Goal: Register for event/course

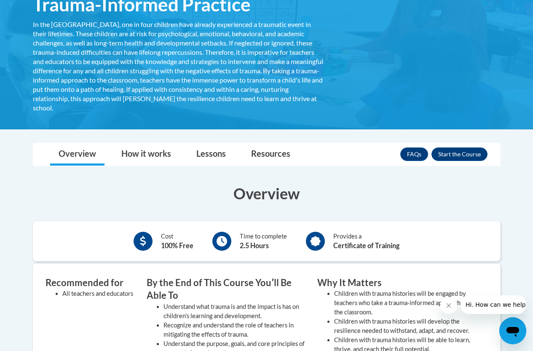
scroll to position [168, 0]
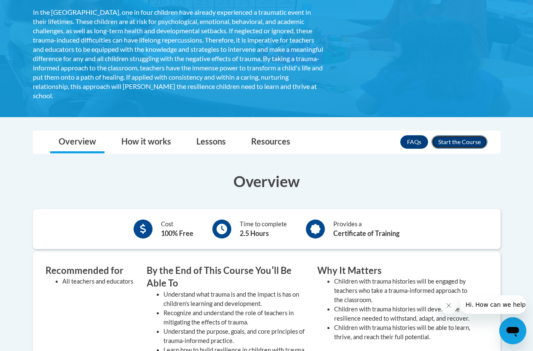
click at [466, 144] on button "Enroll" at bounding box center [459, 141] width 56 height 13
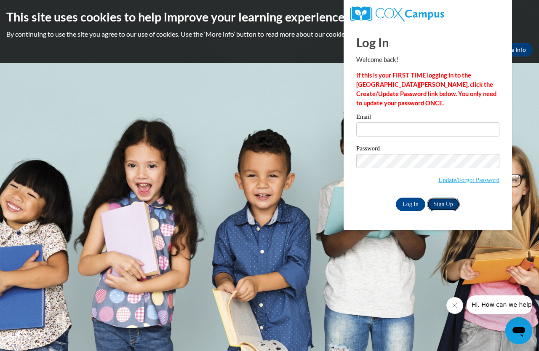
click at [449, 203] on link "Sign Up" at bounding box center [443, 203] width 33 height 13
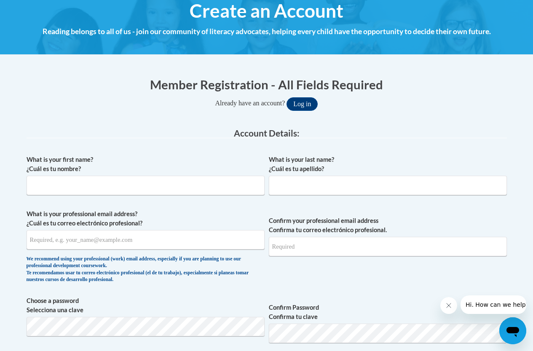
scroll to position [126, 0]
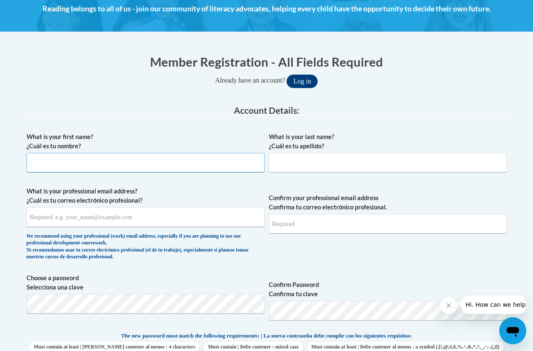
click at [75, 159] on input "What is your first name? ¿Cuál es tu nombre?" at bounding box center [146, 162] width 238 height 19
type input "[PERSON_NAME]"
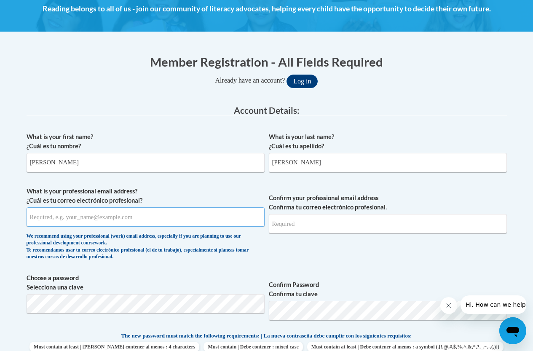
click at [105, 216] on input "What is your professional email address? ¿Cuál es tu correo electrónico profesi…" at bounding box center [146, 216] width 238 height 19
type input "todd.cushman@delmar.k12.de.us"
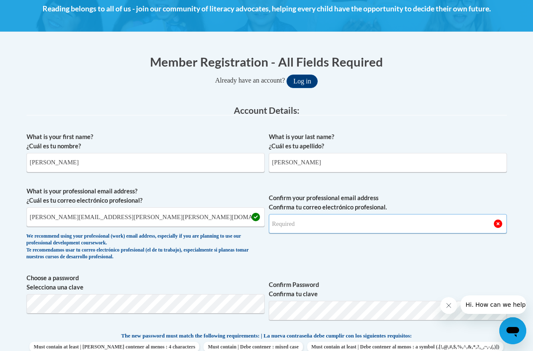
click at [296, 225] on input "Confirm your professional email address Confirma tu correo electrónico profesio…" at bounding box center [388, 223] width 238 height 19
type input "todd.cushman@delmar.k12.de.us"
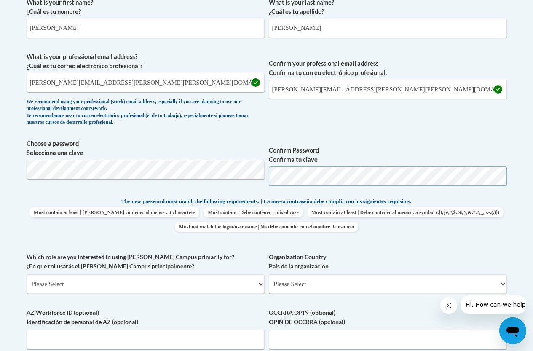
scroll to position [295, 0]
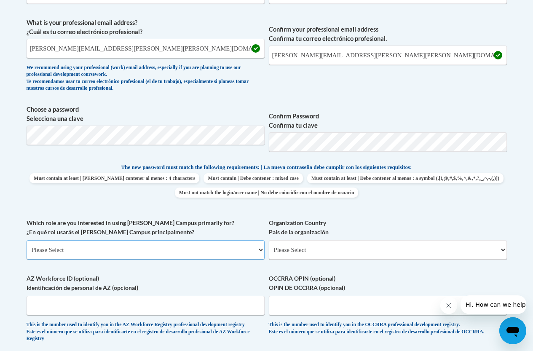
click at [258, 251] on select "Please Select College/University | Colegio/Universidad Community/Nonprofit Part…" at bounding box center [146, 249] width 238 height 19
select select "fbf2d438-af2f-41f8-98f1-81c410e29de3"
click at [27, 240] on select "Please Select College/University | Colegio/Universidad Community/Nonprofit Part…" at bounding box center [146, 249] width 238 height 19
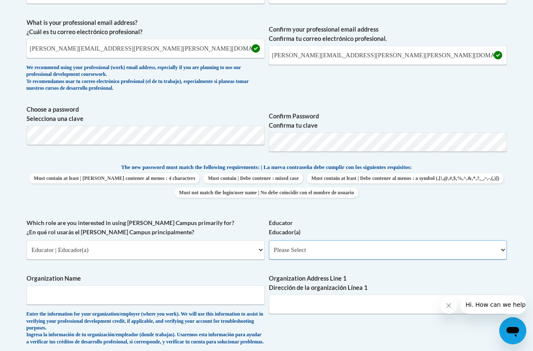
click at [389, 248] on select "Please Select Early Learning/Daycare Teacher/Family Home Care Provider | Maestr…" at bounding box center [388, 249] width 238 height 19
click at [128, 293] on input "Organization Name" at bounding box center [146, 294] width 238 height 19
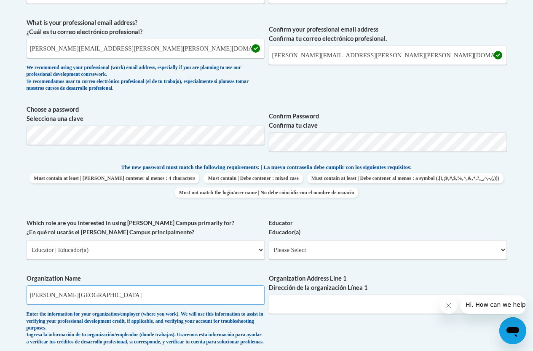
type input "Delmar School District"
click at [323, 306] on input "Organization Address Line 1 Dirección de la organización Línea 1" at bounding box center [388, 303] width 238 height 19
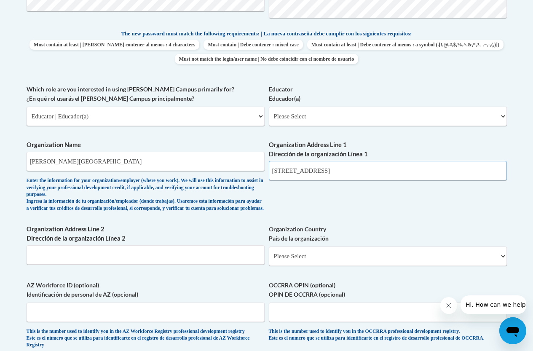
scroll to position [463, 0]
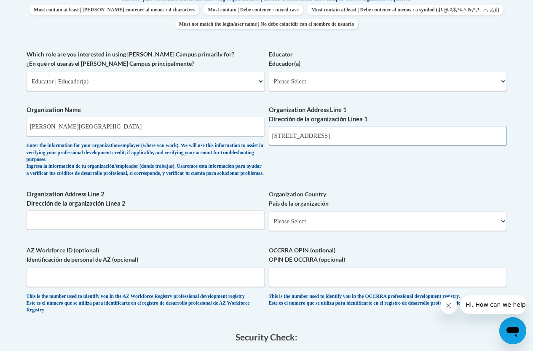
type input "200 8th Street; Delmar, DE 19940"
click at [384, 228] on select "Please Select United States | Estados Unidos Outside of the United States | Fue…" at bounding box center [388, 220] width 238 height 19
select select "ad49bcad-a171-4b2e-b99c-48b446064914"
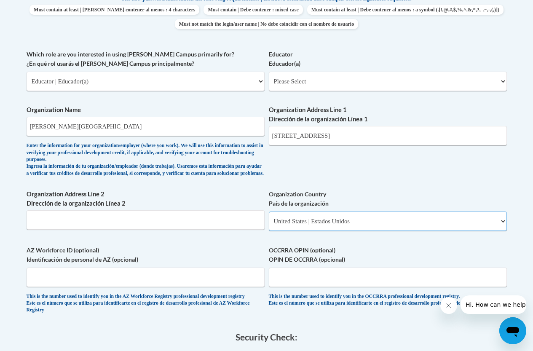
click at [269, 218] on select "Please Select United States | Estados Unidos Outside of the United States | Fue…" at bounding box center [388, 220] width 238 height 19
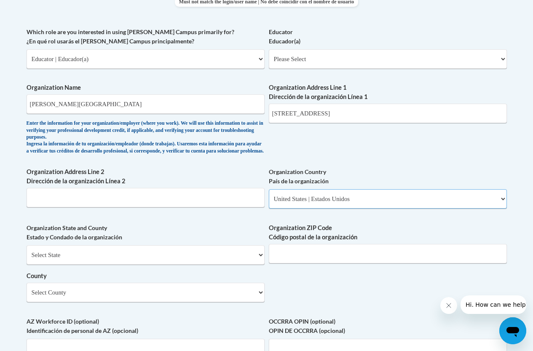
scroll to position [547, 0]
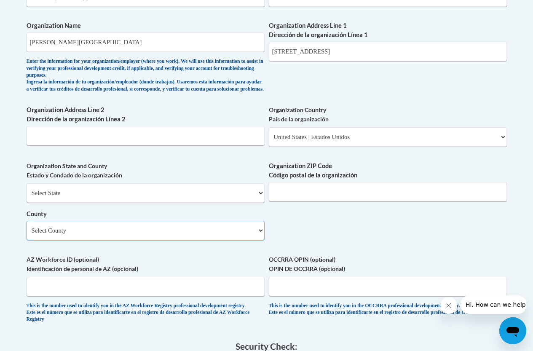
click at [258, 236] on select "Select County Allegany Anne Arundel Baltimore Baltimore Calvert Caroline Carrol…" at bounding box center [146, 230] width 238 height 19
click at [154, 263] on label "AZ Workforce ID (optional) Identificación de personal de AZ (opcional)" at bounding box center [146, 264] width 238 height 19
click at [154, 277] on input "AZ Workforce ID (optional) Identificación de personal de AZ (opcional)" at bounding box center [146, 286] width 238 height 19
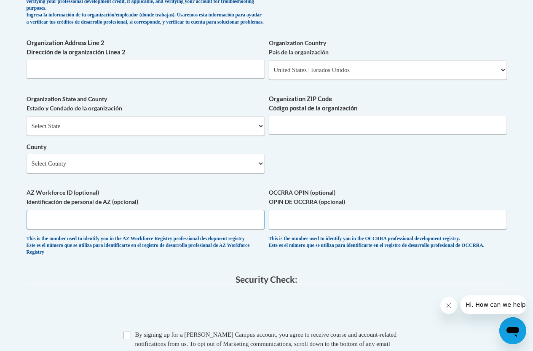
scroll to position [758, 0]
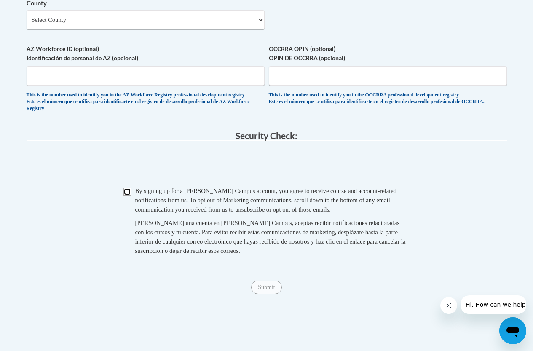
click at [128, 195] on input "Checkbox" at bounding box center [127, 192] width 8 height 8
checkbox input "true"
click at [264, 294] on input "Submit" at bounding box center [266, 286] width 30 height 13
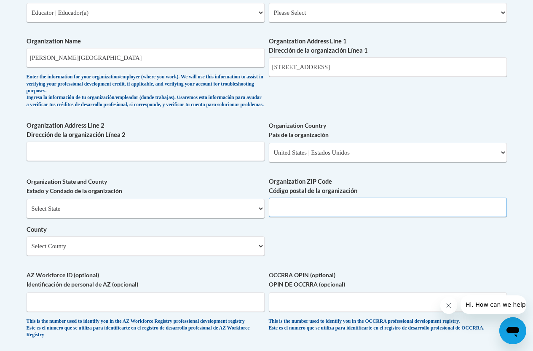
scroll to position [525, 0]
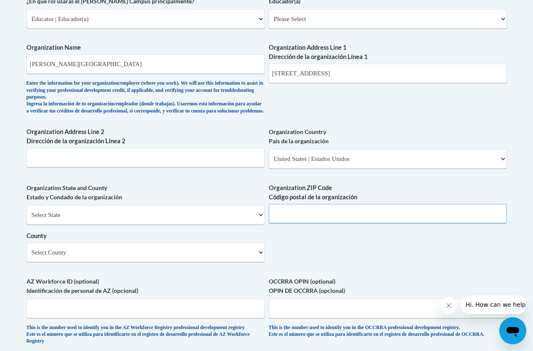
click at [299, 223] on input "Organization ZIP Code Código postal de la organización" at bounding box center [388, 213] width 238 height 19
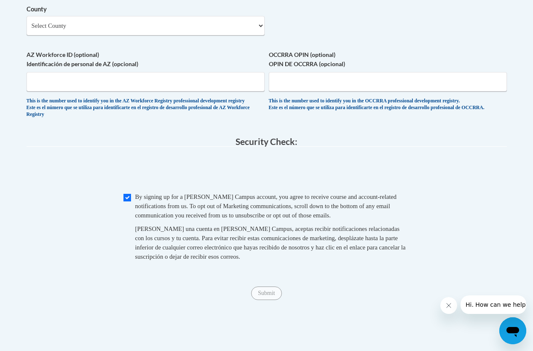
scroll to position [862, 0]
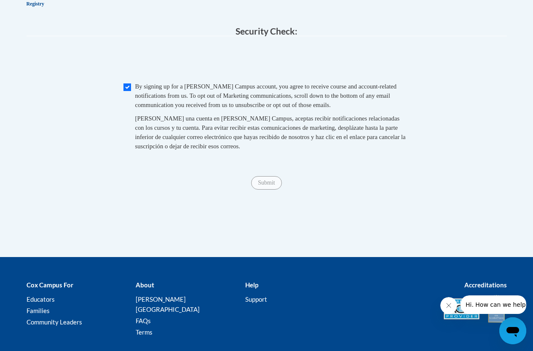
type input "19940"
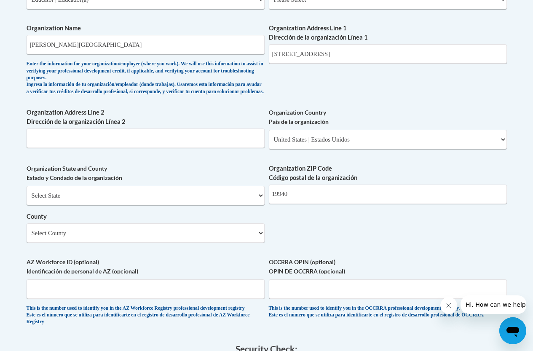
scroll to position [568, 0]
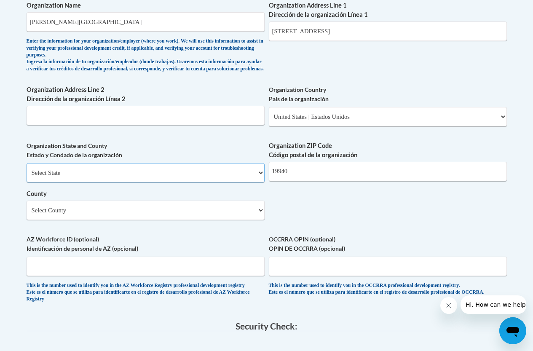
click at [251, 181] on select "Select State Alabama Alaska Arizona Arkansas California Colorado Connecticut De…" at bounding box center [146, 172] width 238 height 19
select select "Delaware"
click at [27, 170] on select "Select State Alabama Alaska Arizona Arkansas California Colorado Connecticut De…" at bounding box center [146, 172] width 238 height 19
click at [256, 219] on select "Select County Kent New Castle Sussex" at bounding box center [146, 209] width 238 height 19
select select "Sussex"
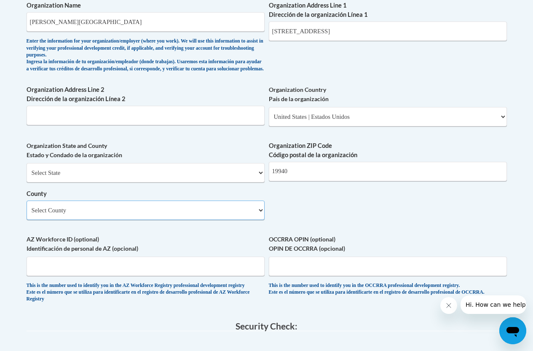
click at [27, 207] on select "Select County Kent New Castle Sussex" at bounding box center [146, 209] width 238 height 19
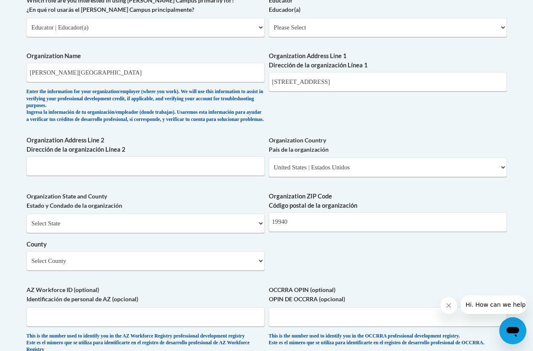
scroll to position [716, 0]
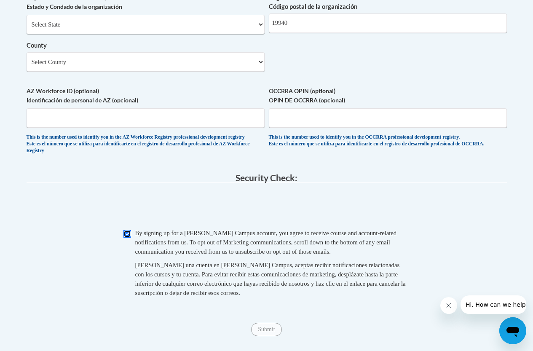
click at [128, 237] on input "Checkbox" at bounding box center [127, 234] width 8 height 8
click at [127, 237] on input "Checkbox" at bounding box center [127, 234] width 8 height 8
checkbox input "true"
click at [264, 336] on input "Submit" at bounding box center [266, 329] width 30 height 13
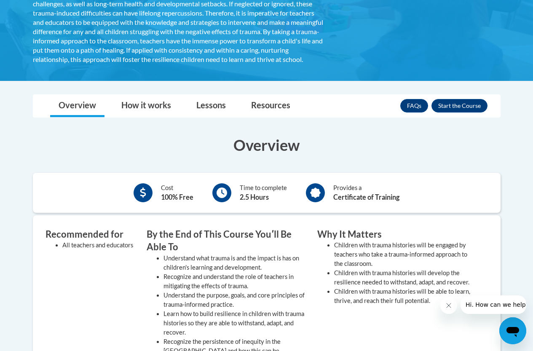
scroll to position [211, 0]
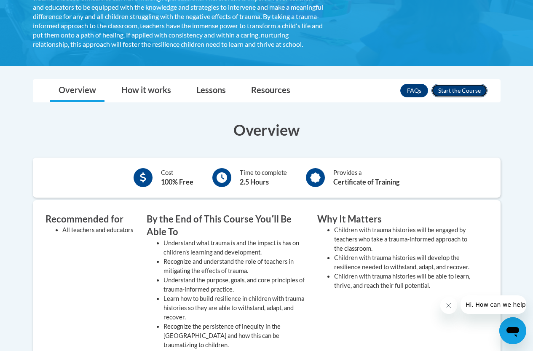
click at [449, 97] on button "Enroll" at bounding box center [459, 90] width 56 height 13
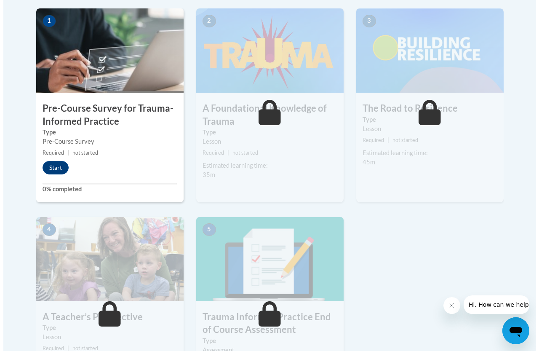
scroll to position [295, 0]
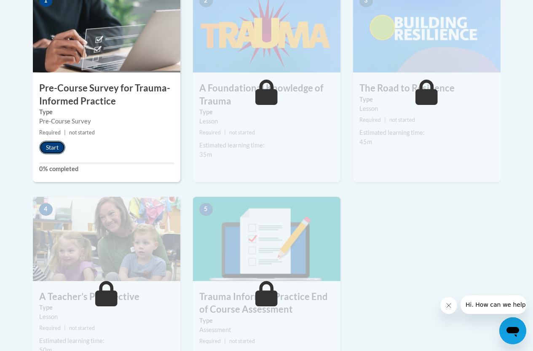
click at [47, 147] on button "Start" at bounding box center [52, 147] width 26 height 13
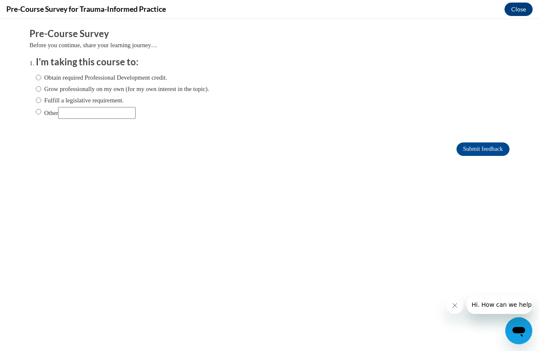
scroll to position [0, 0]
click at [36, 77] on input "Obtain required Professional Development credit." at bounding box center [38, 77] width 5 height 9
radio input "true"
click at [465, 149] on input "Submit feedback" at bounding box center [482, 148] width 53 height 13
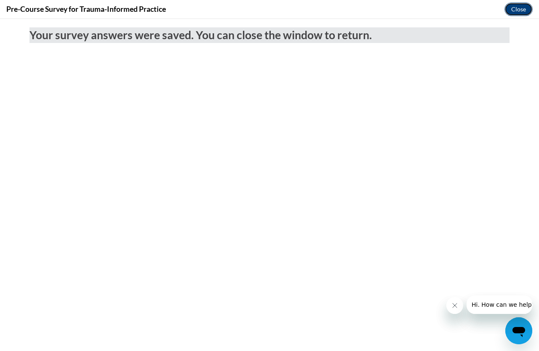
click at [520, 7] on button "Close" at bounding box center [518, 9] width 28 height 13
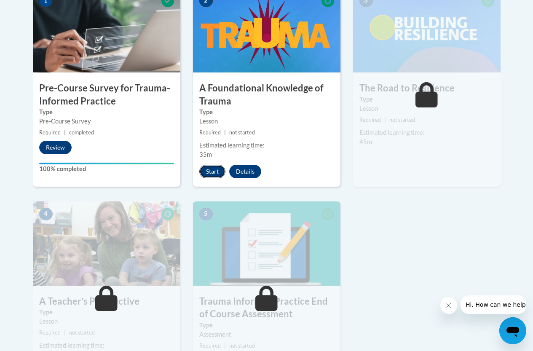
click at [213, 170] on button "Start" at bounding box center [212, 171] width 26 height 13
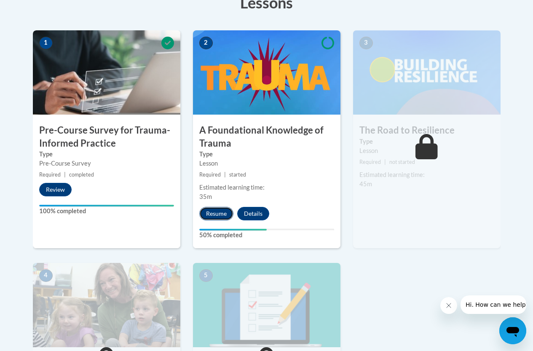
click at [219, 213] on button "Resume" at bounding box center [216, 213] width 34 height 13
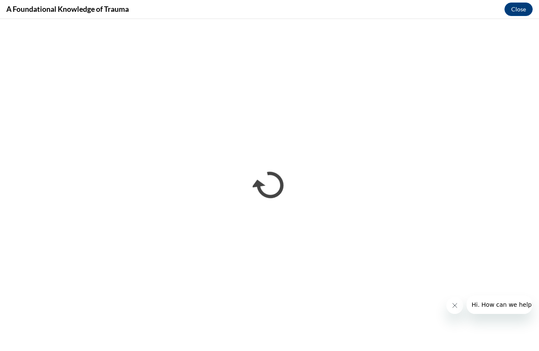
click at [456, 307] on icon "Close message from company" at bounding box center [454, 305] width 7 height 7
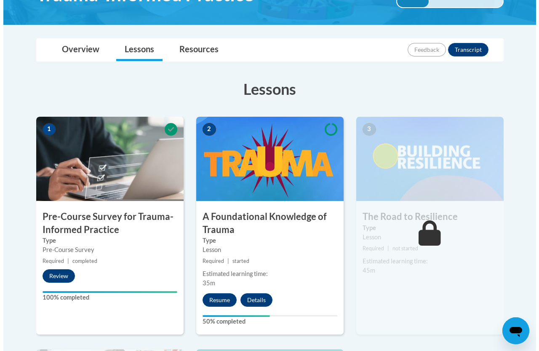
scroll to position [168, 0]
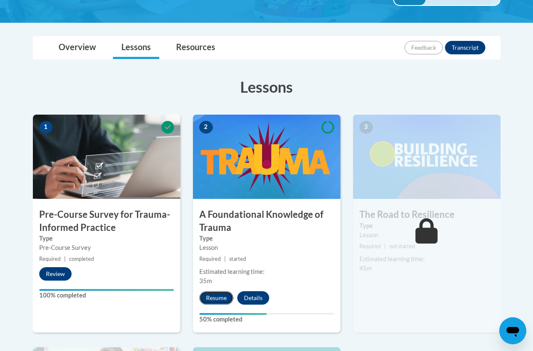
click at [214, 301] on button "Resume" at bounding box center [216, 297] width 34 height 13
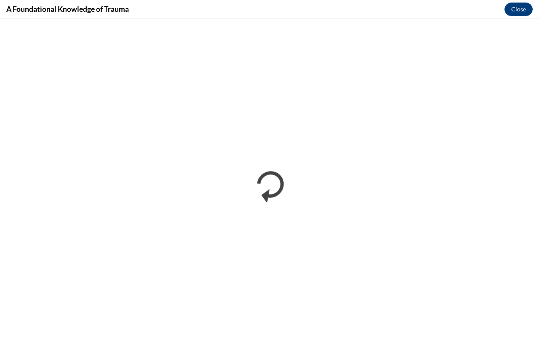
scroll to position [0, 0]
